Goal: Task Accomplishment & Management: Use online tool/utility

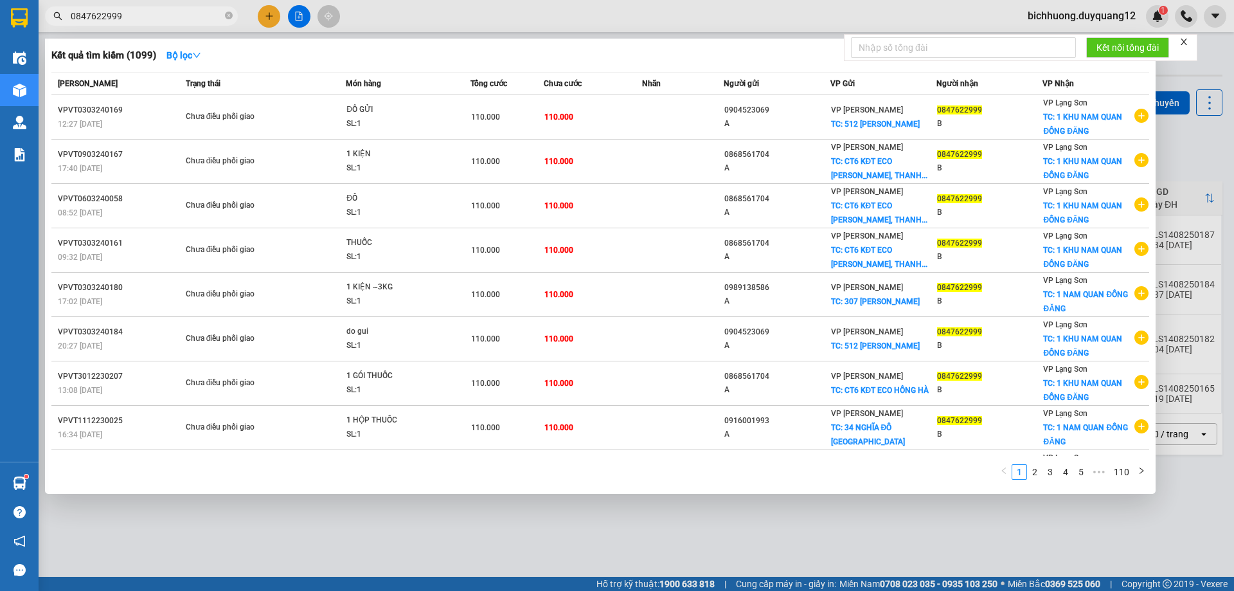
scroll to position [83, 0]
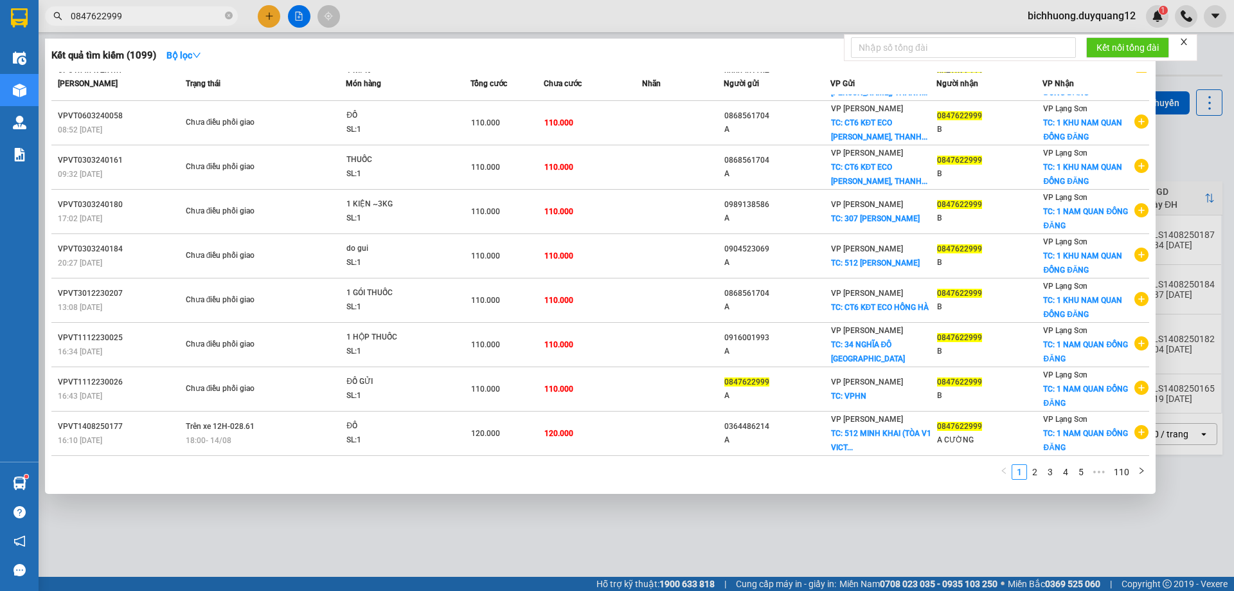
click at [1195, 156] on div at bounding box center [617, 295] width 1234 height 591
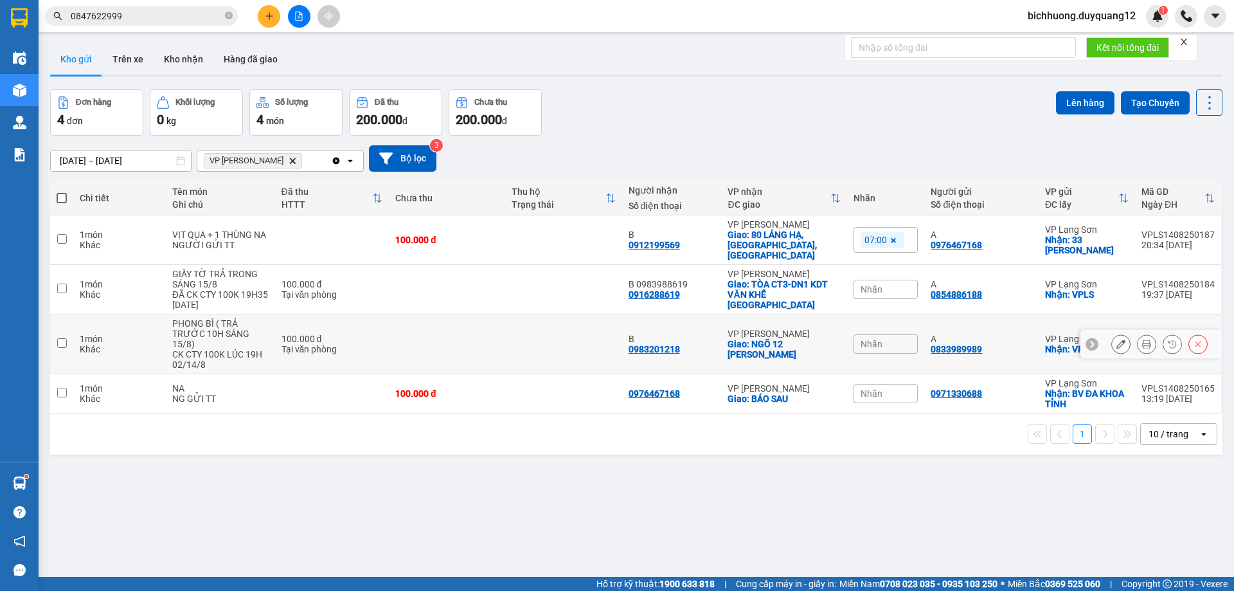
click at [66, 338] on input "checkbox" at bounding box center [62, 343] width 10 height 10
checkbox input "true"
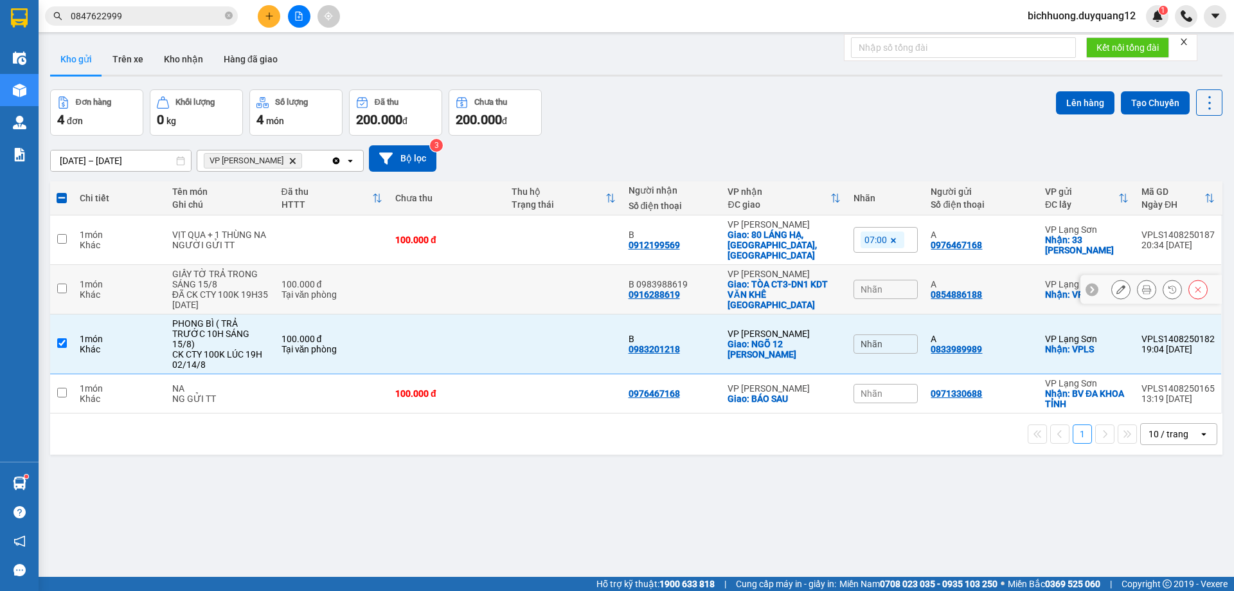
drag, startPoint x: 61, startPoint y: 280, endPoint x: 319, endPoint y: 197, distance: 270.5
click at [62, 283] on input "checkbox" at bounding box center [62, 288] width 10 height 10
checkbox input "true"
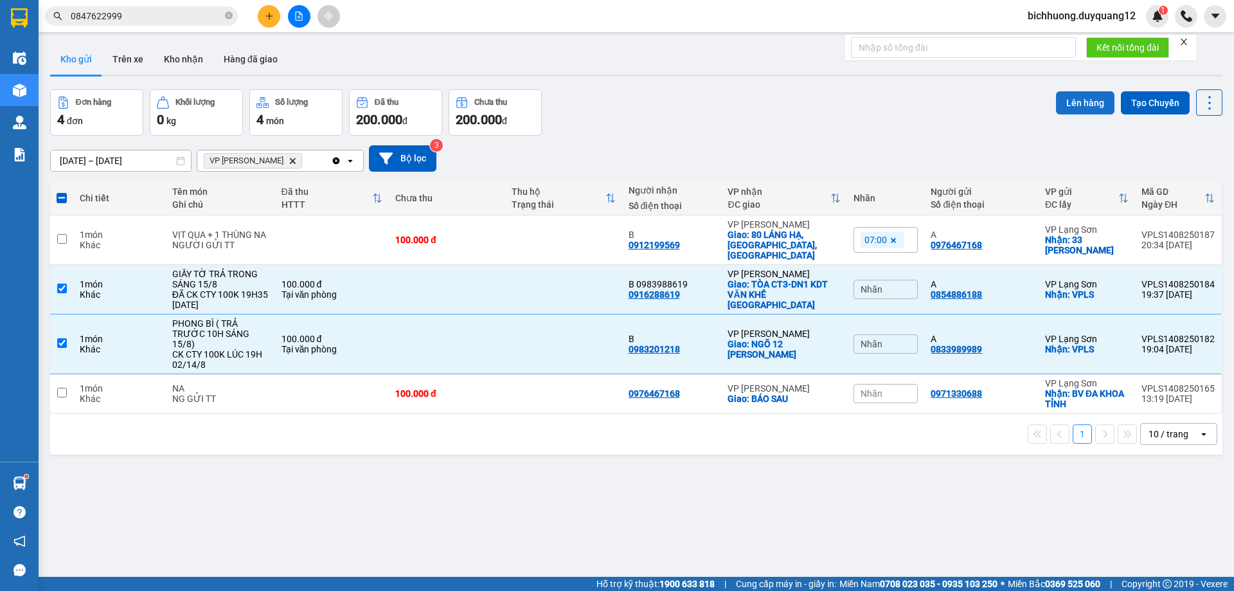
click at [1068, 103] on button "Lên hàng" at bounding box center [1085, 102] width 58 height 23
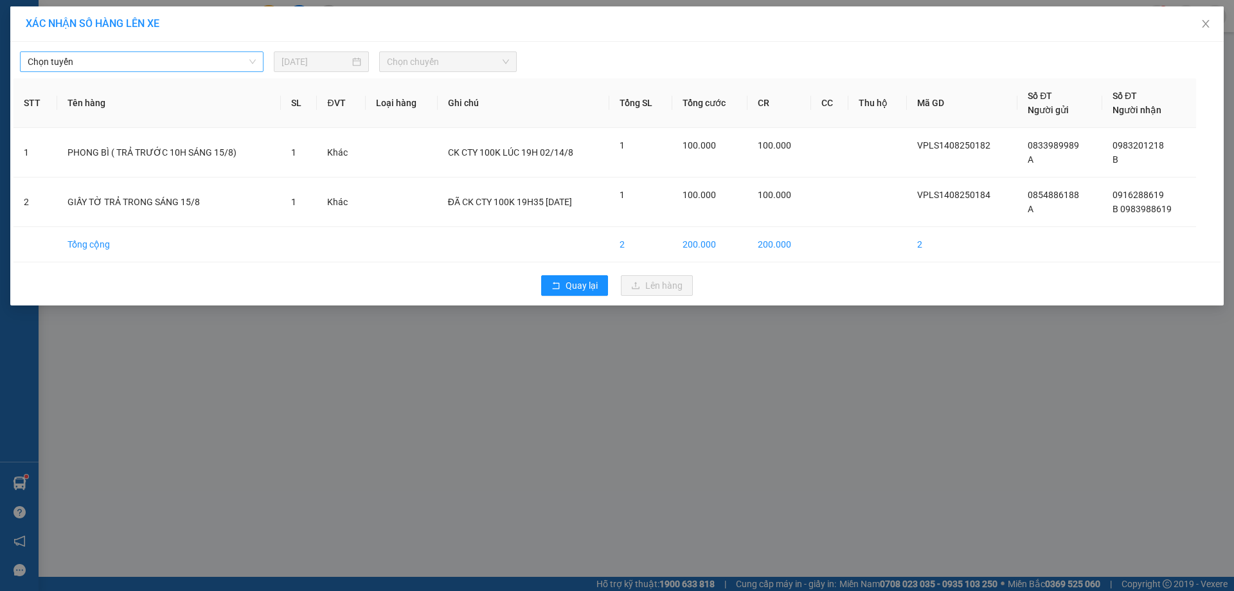
click at [256, 64] on div "Chọn tuyến" at bounding box center [142, 61] width 244 height 21
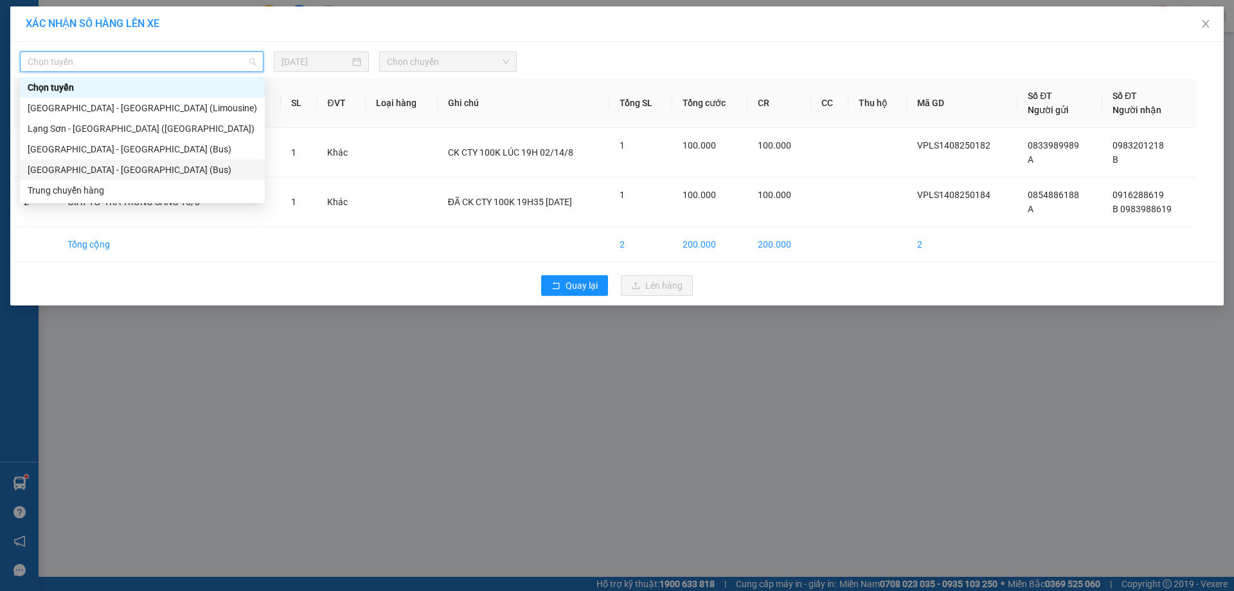
click at [58, 172] on div "[GEOGRAPHIC_DATA] - [GEOGRAPHIC_DATA] (Bus)" at bounding box center [142, 170] width 229 height 14
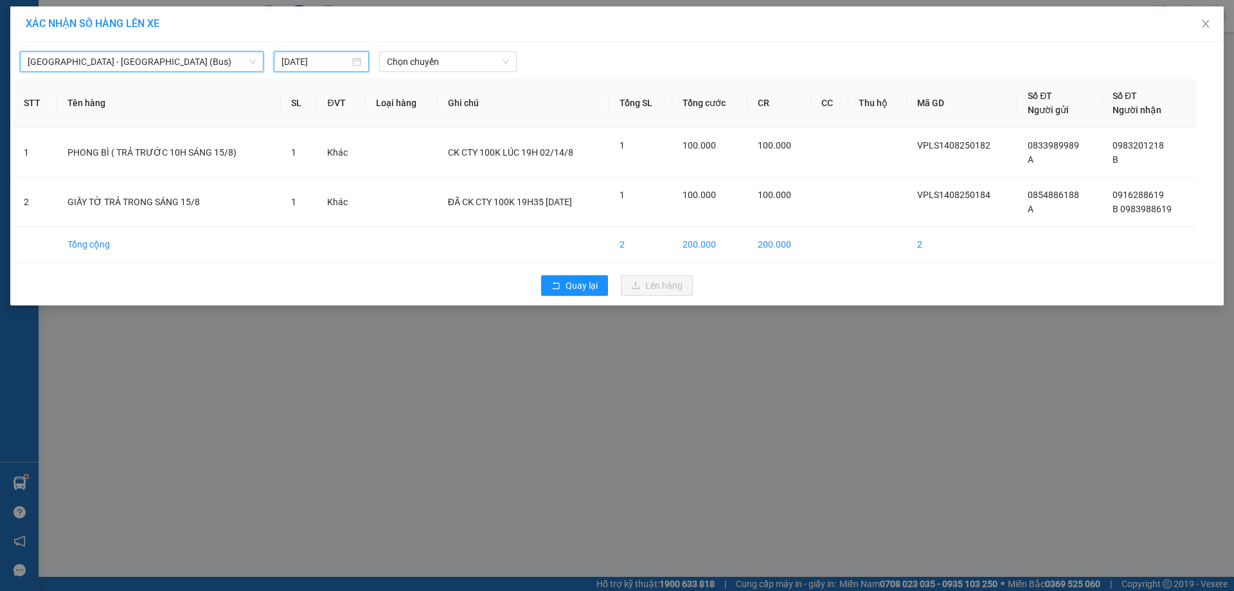
click at [339, 66] on input "[DATE]" at bounding box center [315, 62] width 68 height 14
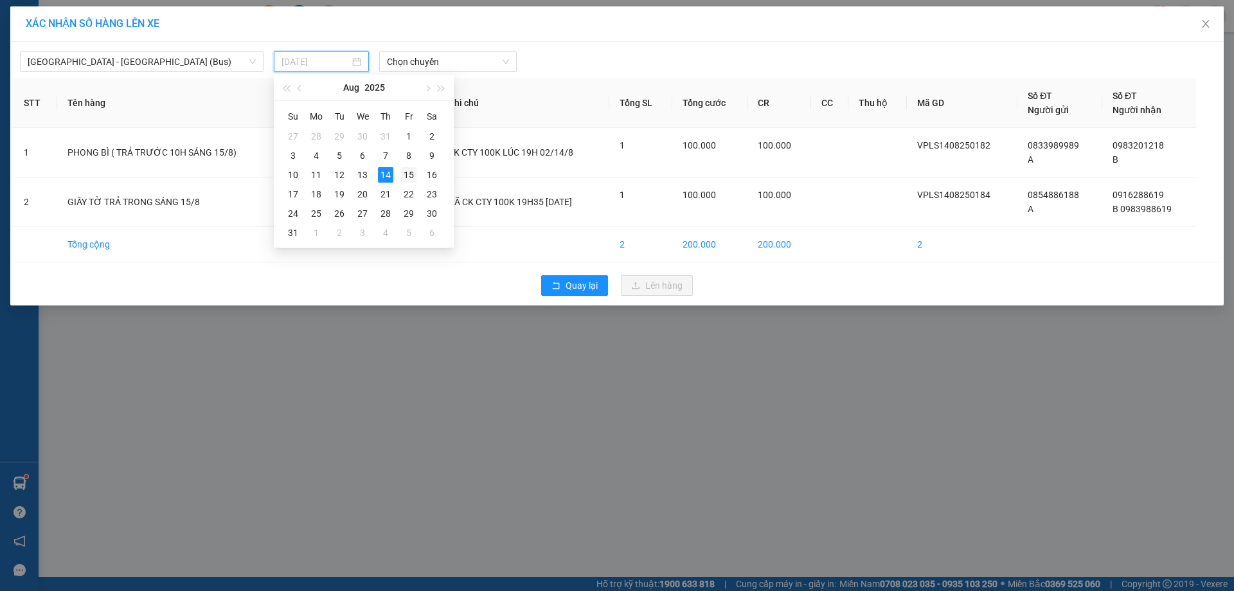
click at [409, 177] on div "15" at bounding box center [408, 174] width 15 height 15
type input "[DATE]"
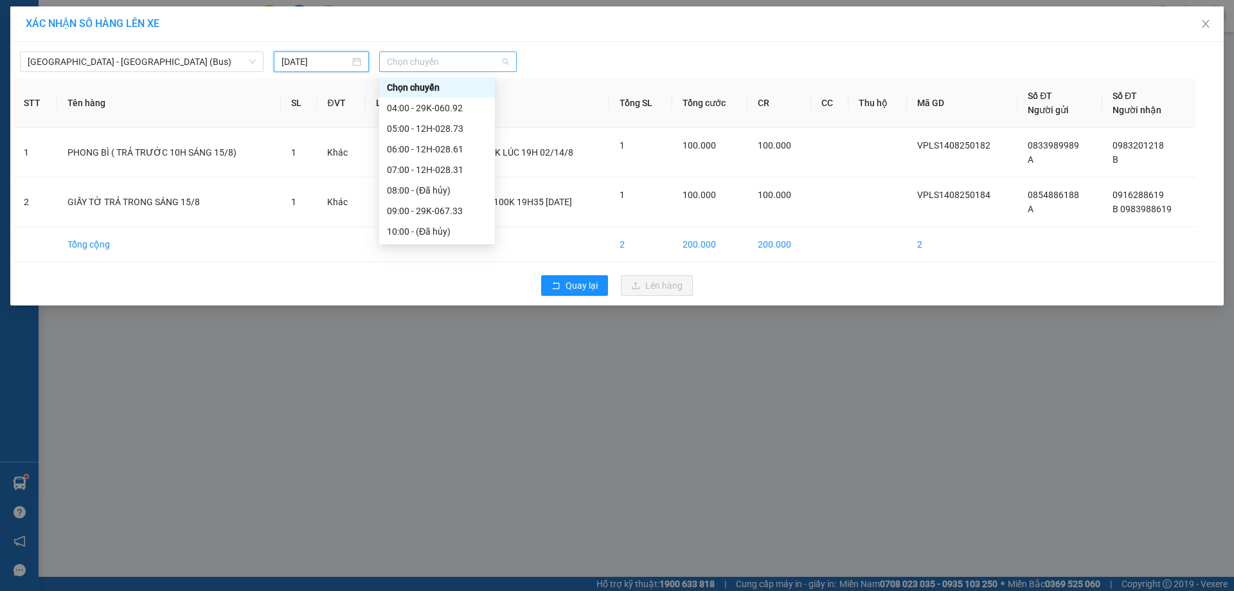
click at [506, 67] on span "Chọn chuyến" at bounding box center [448, 61] width 122 height 19
click at [432, 109] on div "04:00 - 29K-060.92" at bounding box center [437, 108] width 100 height 14
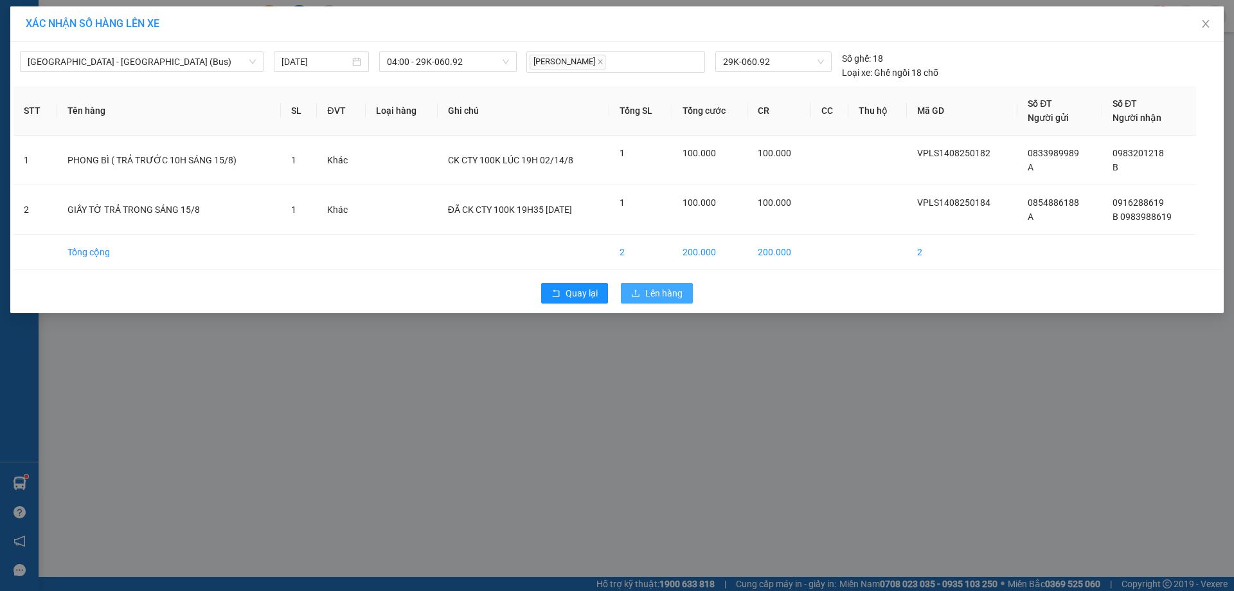
click at [664, 296] on span "Lên hàng" at bounding box center [663, 293] width 37 height 14
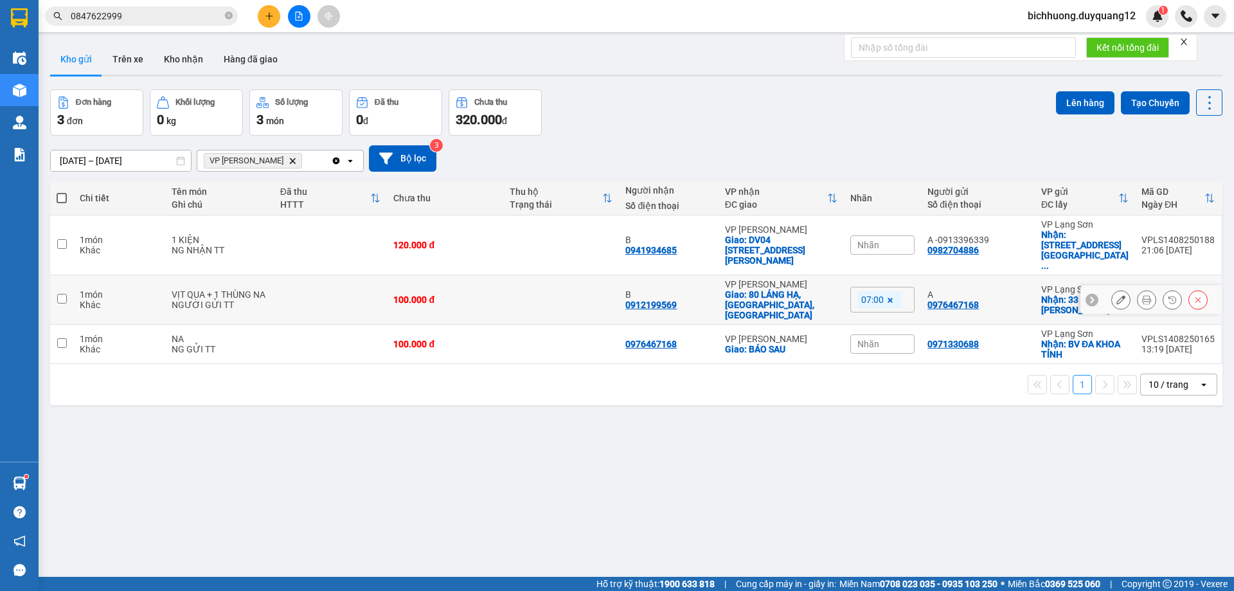
drag, startPoint x: 62, startPoint y: 272, endPoint x: 184, endPoint y: 265, distance: 122.9
click at [63, 294] on input "checkbox" at bounding box center [62, 299] width 10 height 10
checkbox input "true"
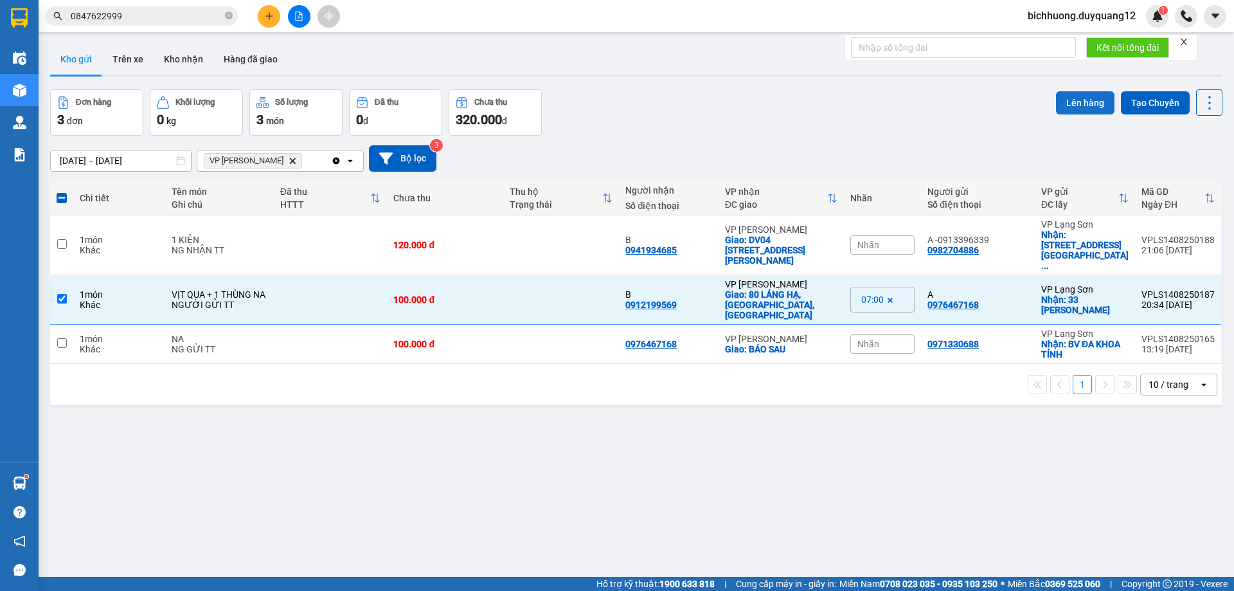
click at [1074, 101] on button "Lên hàng" at bounding box center [1085, 102] width 58 height 23
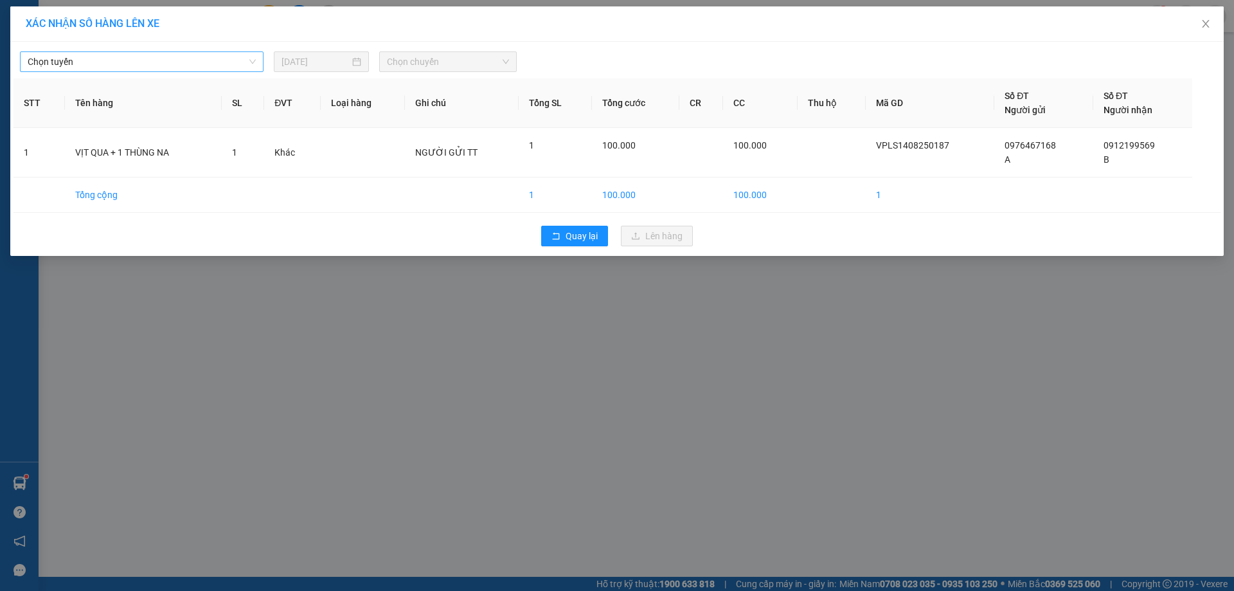
click at [253, 66] on span "Chọn tuyến" at bounding box center [142, 61] width 228 height 19
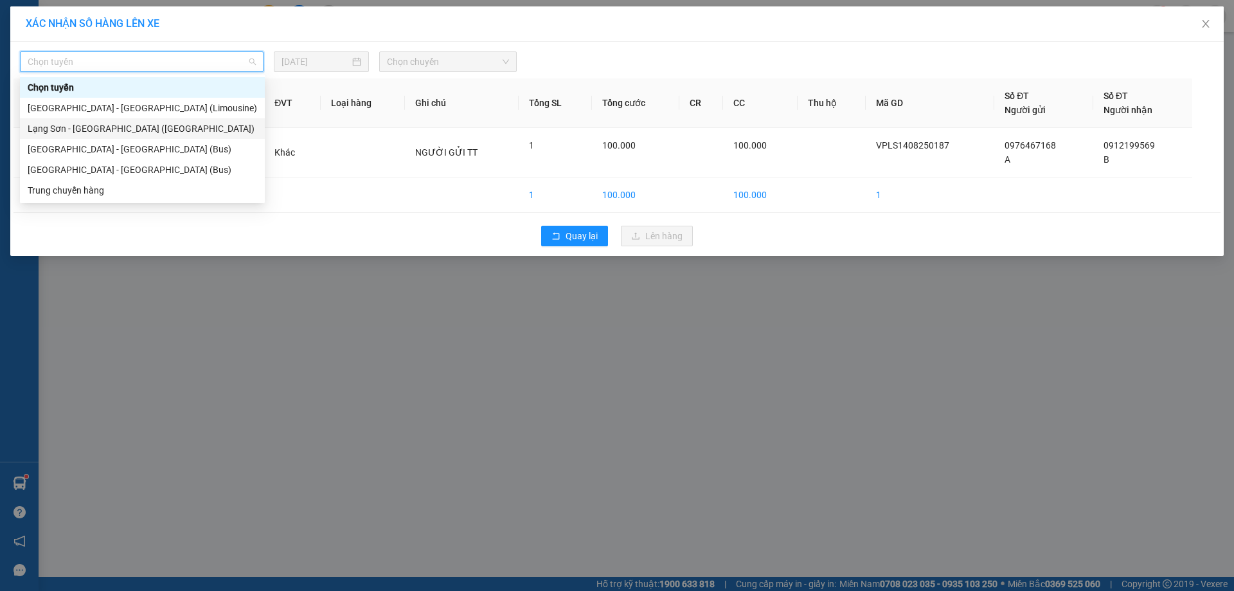
drag, startPoint x: 89, startPoint y: 128, endPoint x: 106, endPoint y: 128, distance: 17.4
click at [103, 128] on div "Lạng Sơn - [GEOGRAPHIC_DATA] ([GEOGRAPHIC_DATA])" at bounding box center [142, 128] width 229 height 14
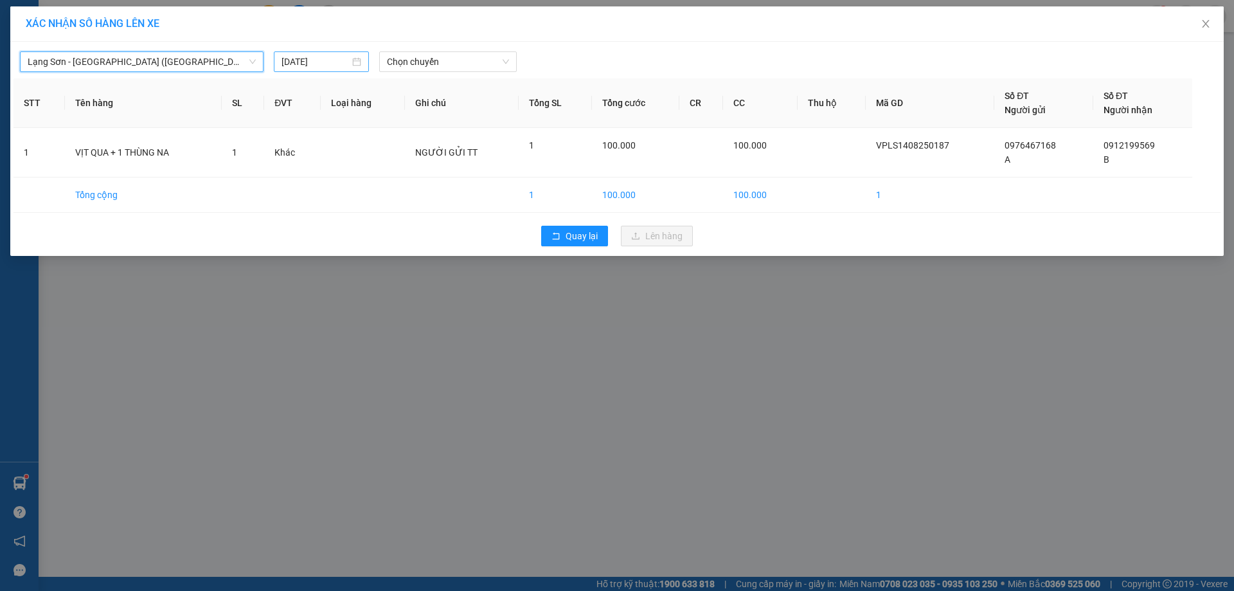
click at [335, 63] on input "[DATE]" at bounding box center [315, 62] width 68 height 14
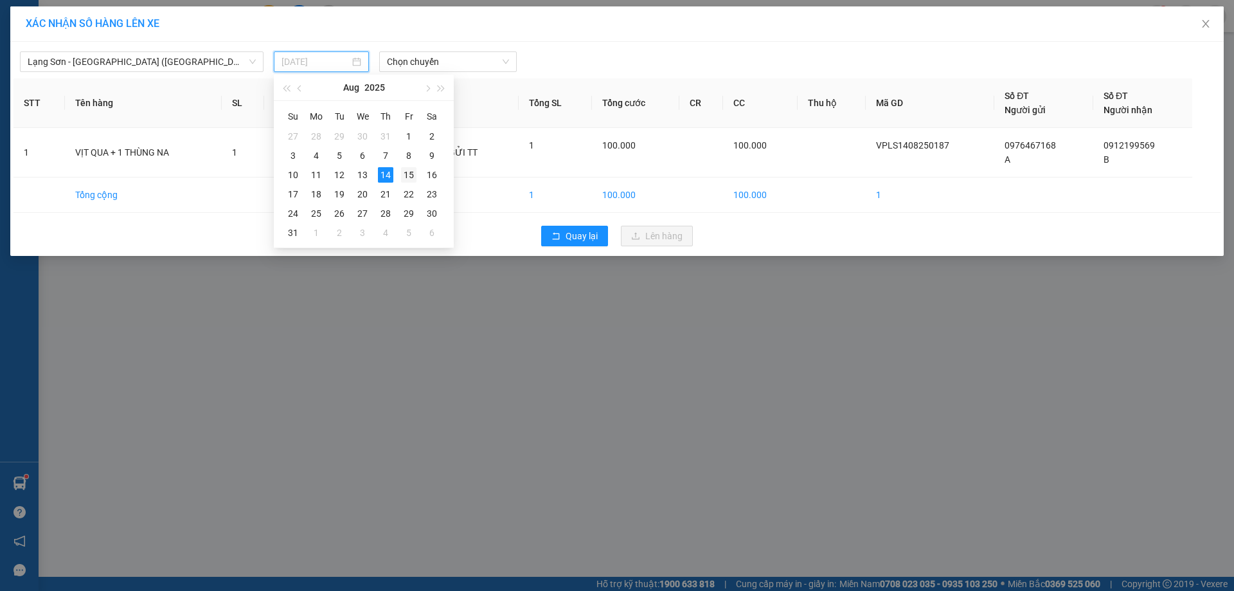
click at [413, 175] on div "15" at bounding box center [408, 174] width 15 height 15
type input "[DATE]"
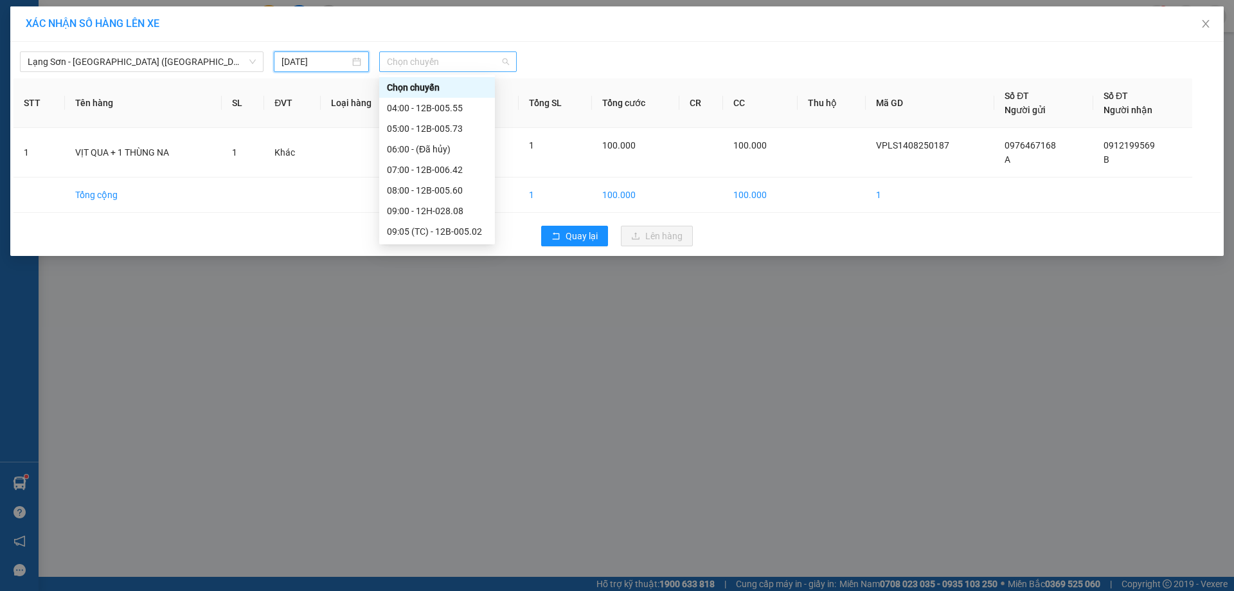
click at [504, 67] on span "Chọn chuyến" at bounding box center [448, 61] width 122 height 19
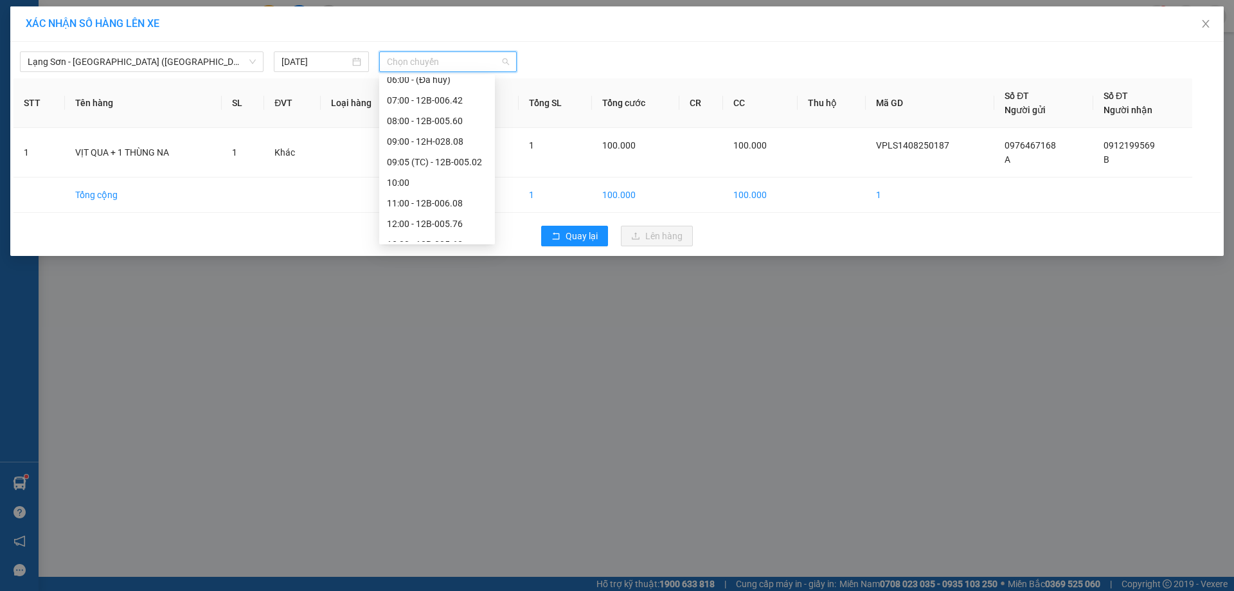
scroll to position [20, 0]
click at [1206, 23] on icon "close" at bounding box center [1205, 24] width 7 height 8
